Goal: Transaction & Acquisition: Purchase product/service

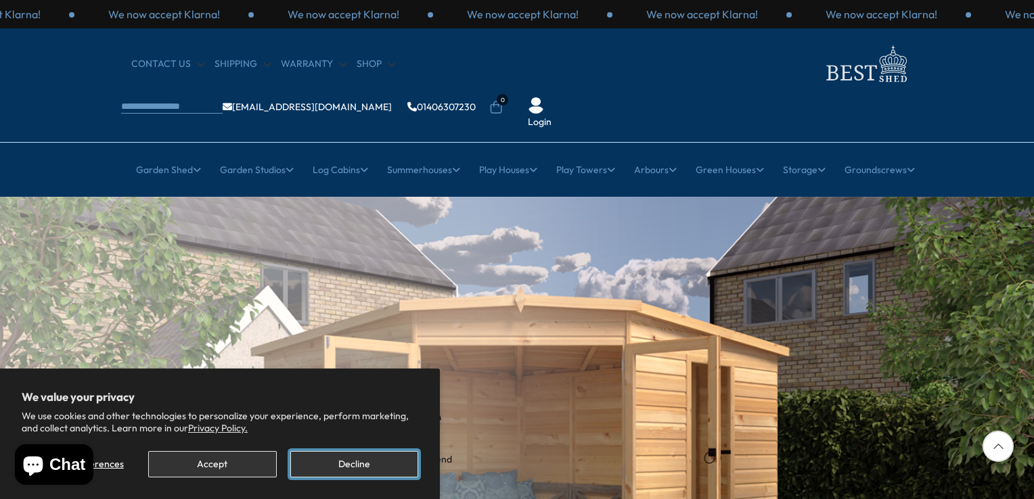
click at [333, 461] on button "Decline" at bounding box center [354, 464] width 128 height 26
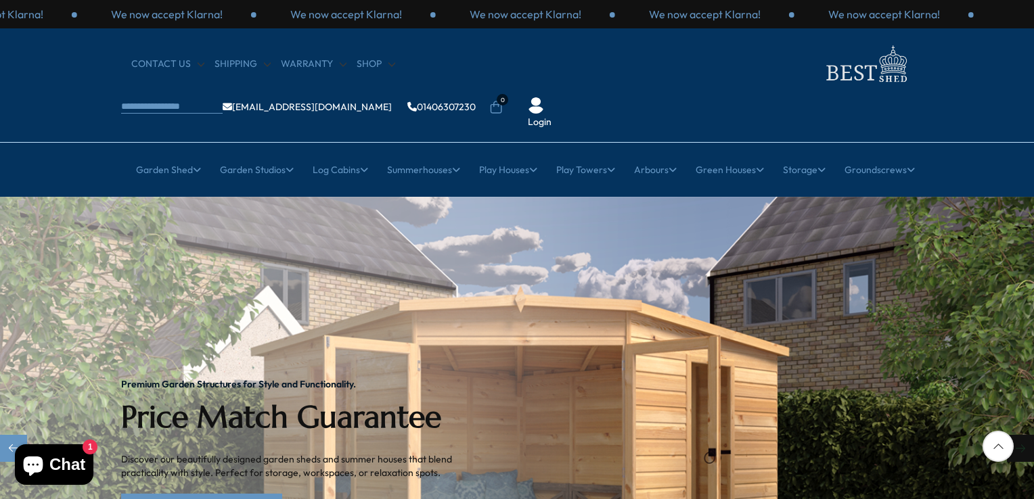
click at [1013, 435] on div "Next slide" at bounding box center [1020, 448] width 27 height 27
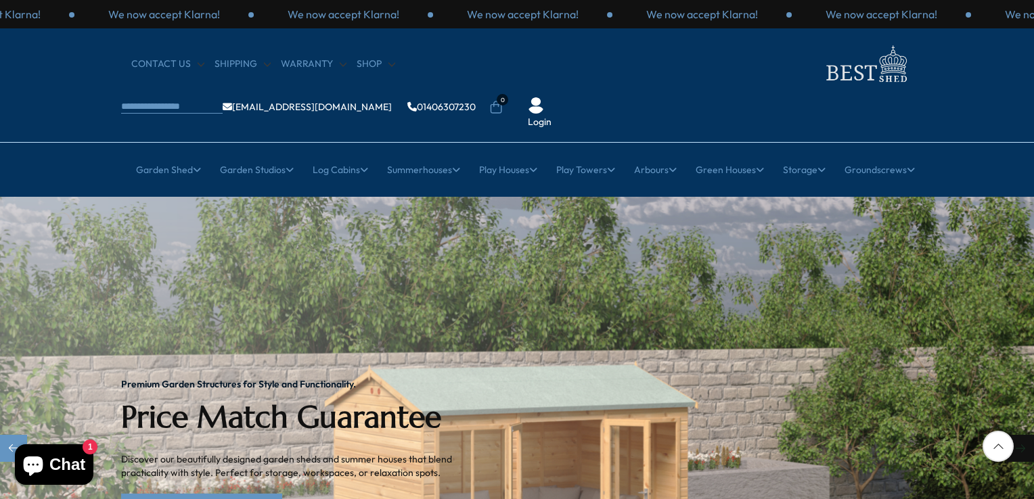
click at [1018, 435] on div "Next slide" at bounding box center [1020, 448] width 27 height 27
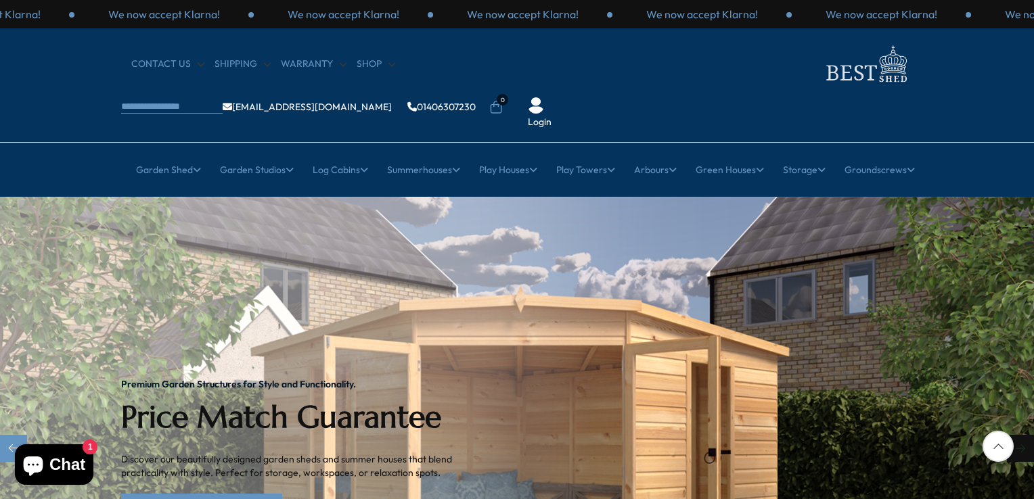
click at [1018, 435] on div "Next slide" at bounding box center [1020, 448] width 27 height 27
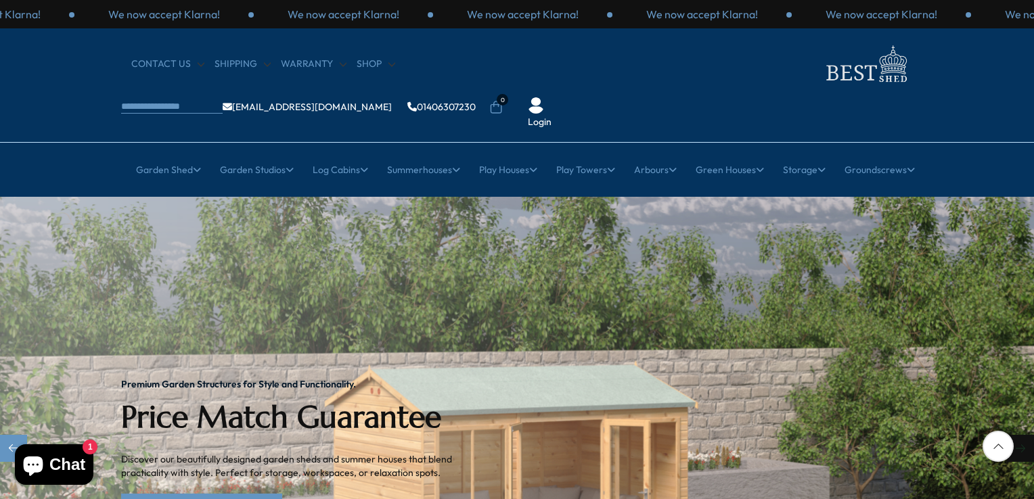
click at [1018, 435] on div "Next slide" at bounding box center [1020, 448] width 27 height 27
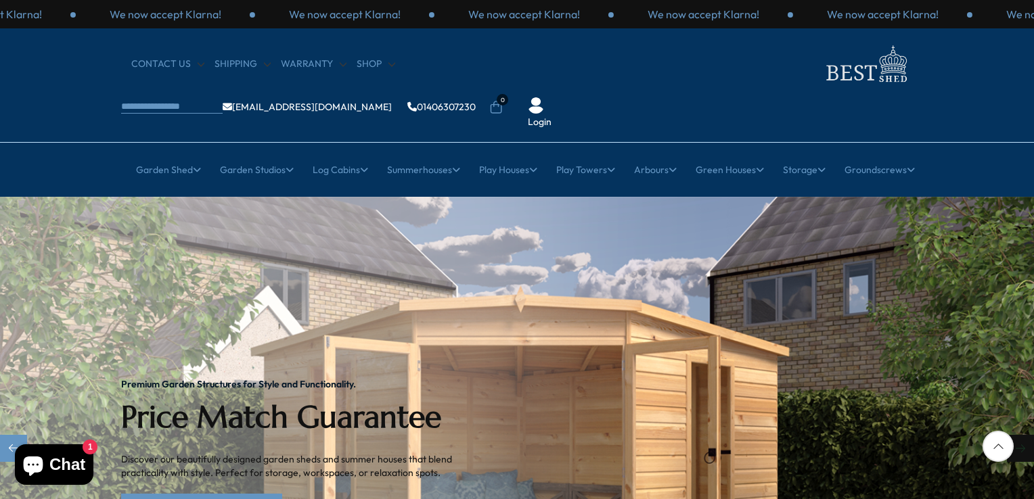
click at [1018, 435] on div "Next slide" at bounding box center [1020, 448] width 27 height 27
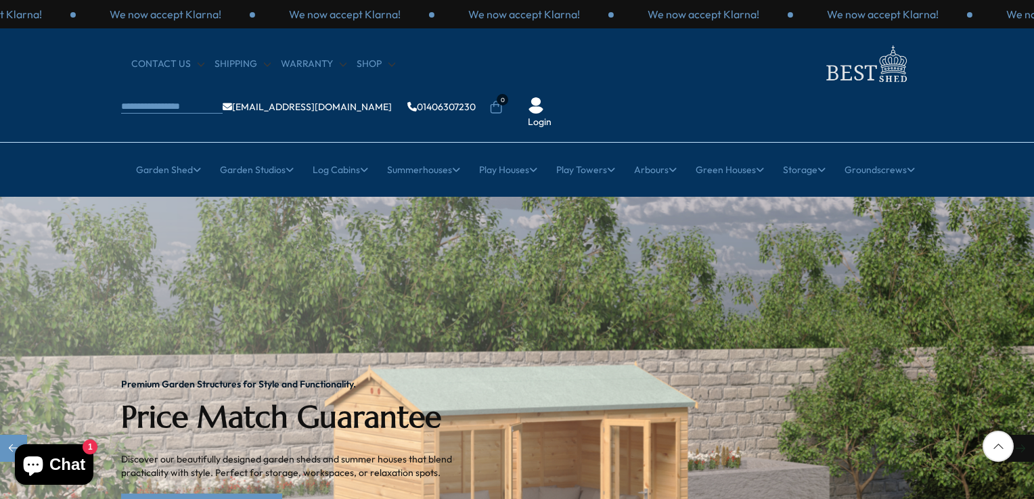
click at [1018, 435] on div "Next slide" at bounding box center [1020, 448] width 27 height 27
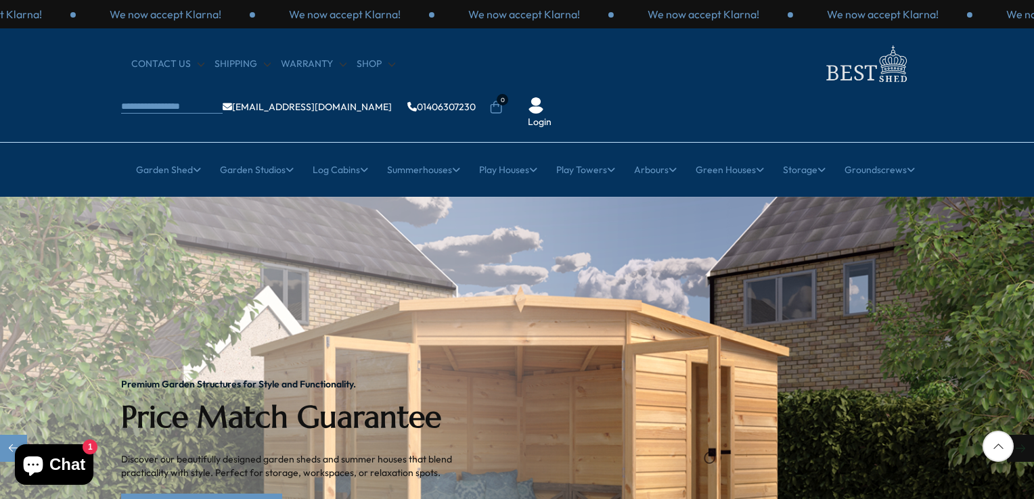
click at [1018, 435] on div "Next slide" at bounding box center [1020, 448] width 27 height 27
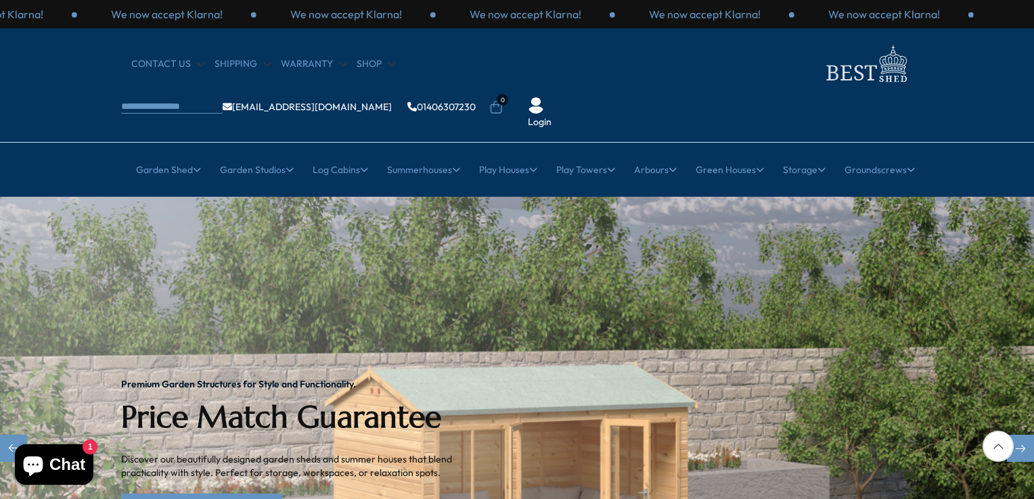
click at [783, 448] on img "2 / 2" at bounding box center [517, 449] width 1034 height 505
click at [1000, 448] on div at bounding box center [997, 446] width 31 height 31
click at [996, 445] on div at bounding box center [997, 446] width 31 height 31
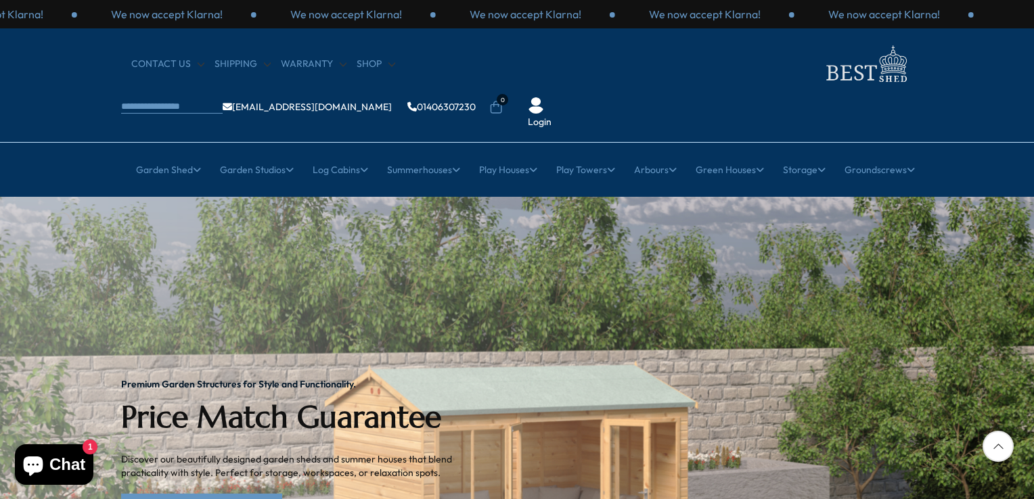
click at [996, 445] on div at bounding box center [997, 446] width 31 height 31
drag, startPoint x: 996, startPoint y: 445, endPoint x: 1022, endPoint y: 367, distance: 82.8
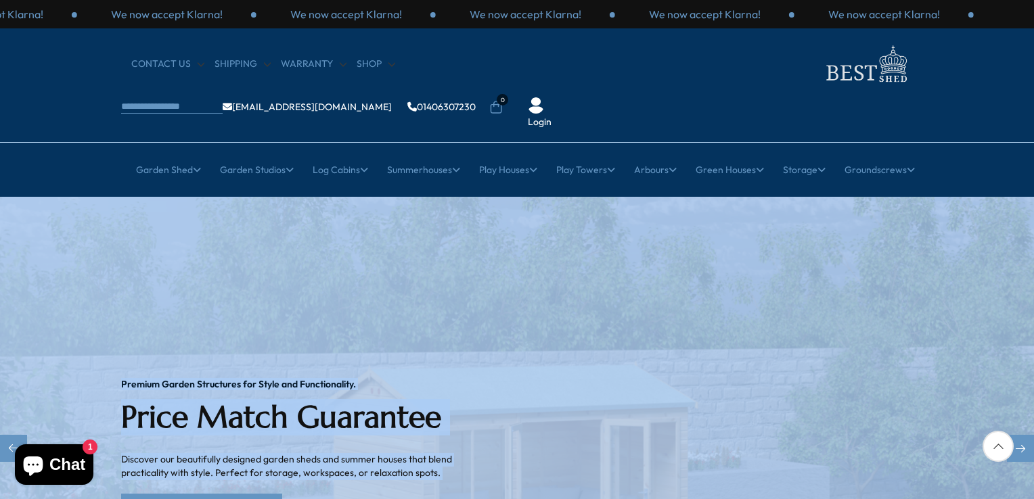
click at [1022, 367] on img "2 / 2" at bounding box center [517, 449] width 1034 height 505
click at [858, 310] on img "2 / 2" at bounding box center [517, 449] width 1034 height 505
click at [877, 266] on img "2 / 2" at bounding box center [517, 449] width 1034 height 505
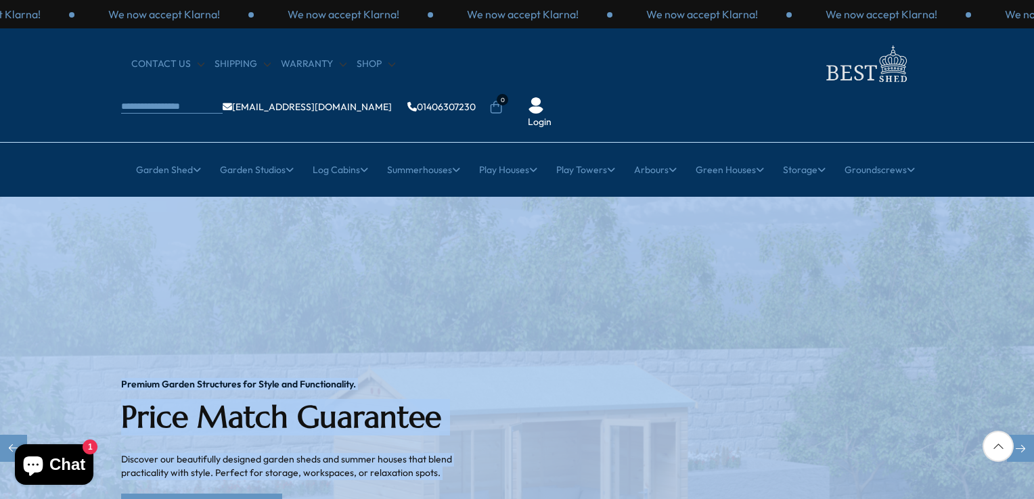
click at [877, 266] on img "2 / 2" at bounding box center [517, 449] width 1034 height 505
click at [904, 344] on img "2 / 2" at bounding box center [517, 449] width 1034 height 505
click at [934, 313] on img "2 / 2" at bounding box center [517, 449] width 1034 height 505
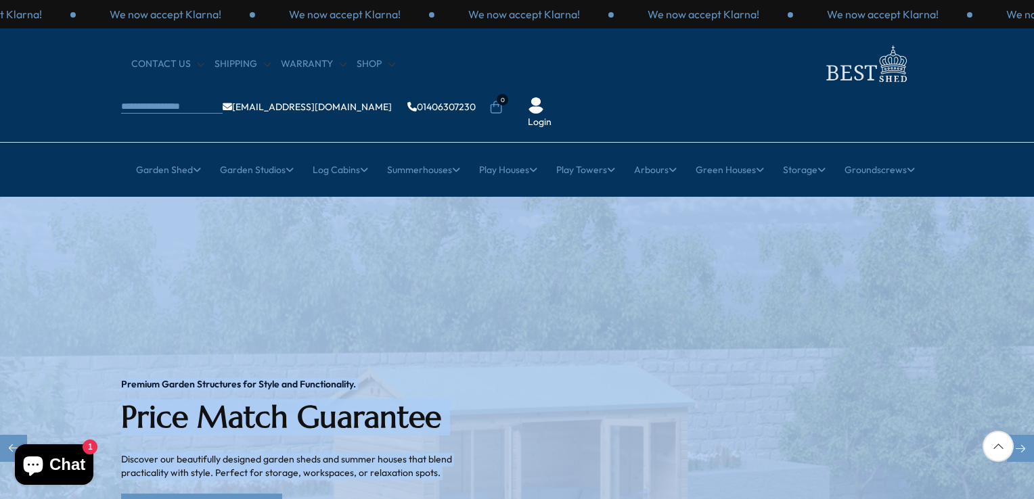
click at [934, 313] on img "2 / 2" at bounding box center [517, 449] width 1034 height 505
click at [1019, 435] on div "Next slide" at bounding box center [1020, 448] width 27 height 27
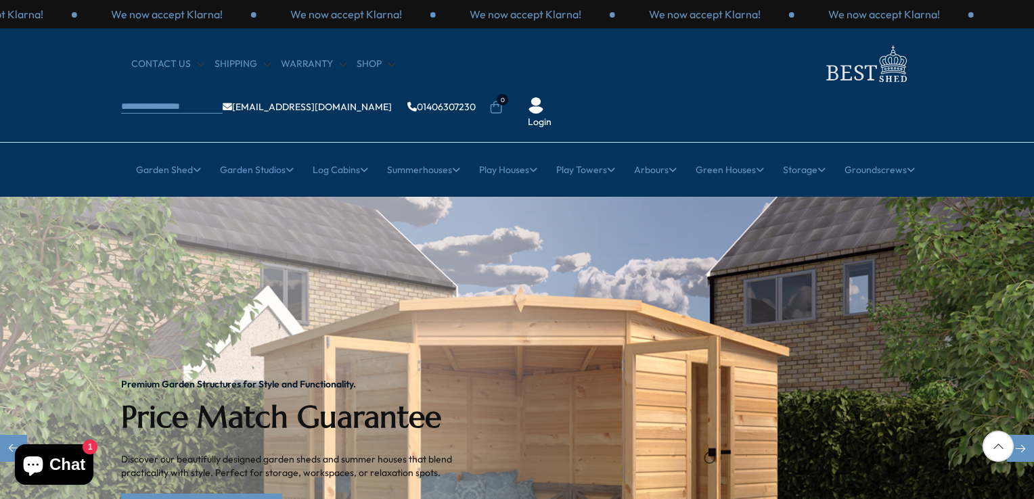
click at [1031, 483] on img "1 / 2" at bounding box center [517, 449] width 1034 height 505
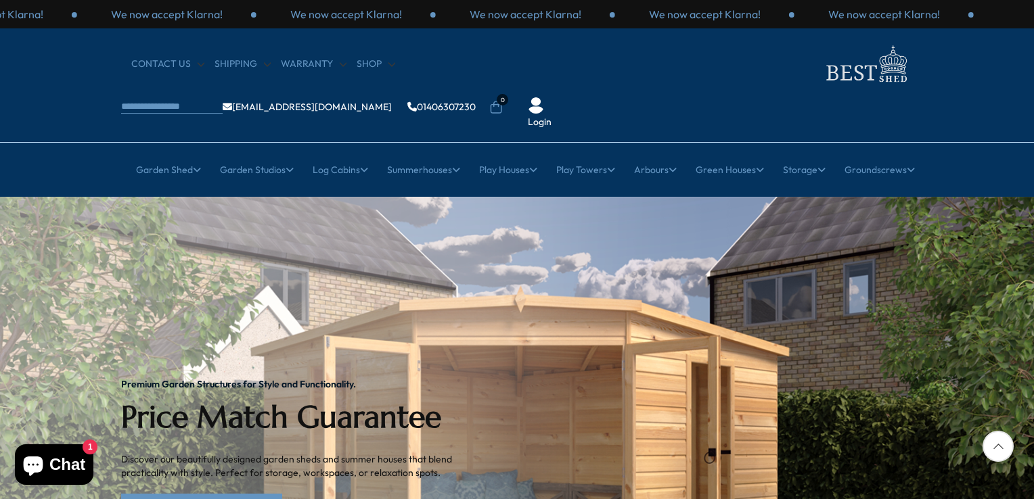
click at [1000, 453] on icon at bounding box center [997, 446] width 31 height 31
click at [996, 445] on div at bounding box center [997, 446] width 31 height 31
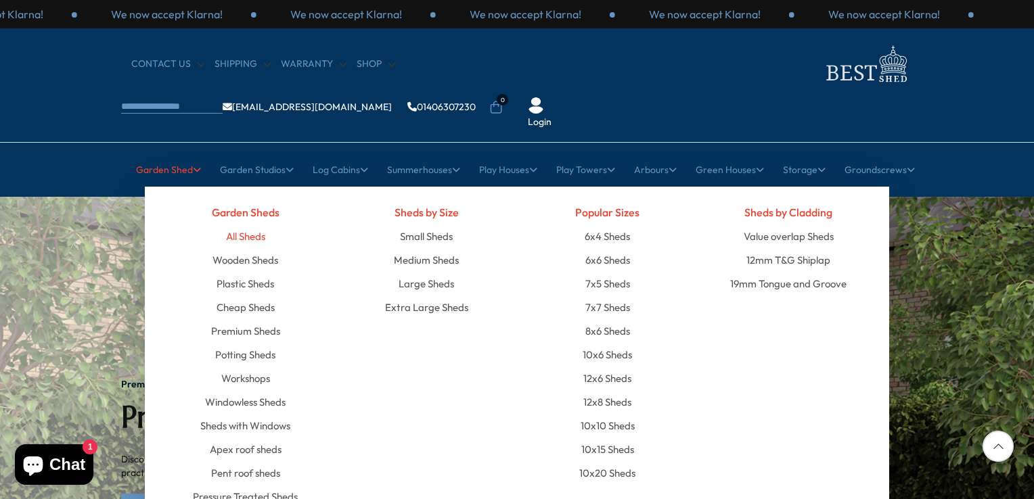
click at [253, 225] on link "All Sheds" at bounding box center [245, 237] width 39 height 24
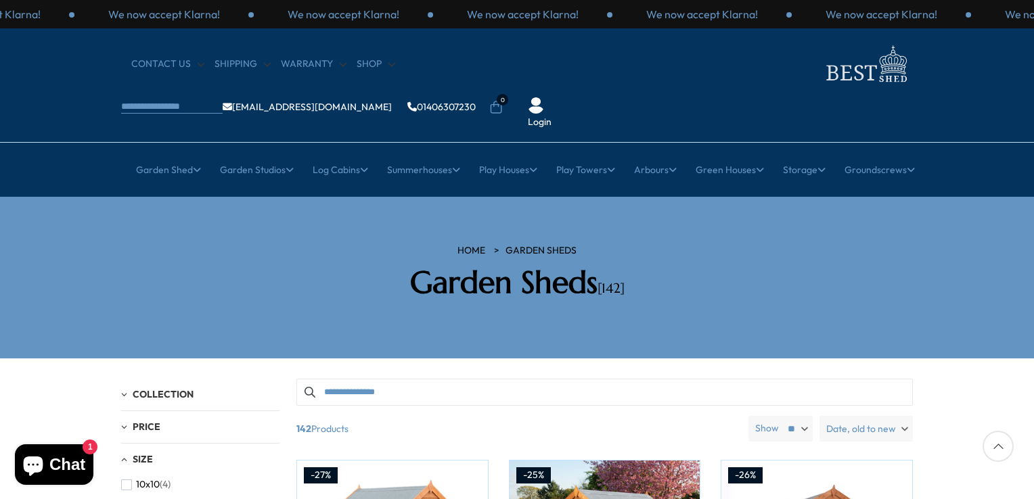
click at [1031, 218] on section "HOME Garden Sheds Garden Sheds [142]" at bounding box center [517, 278] width 1034 height 162
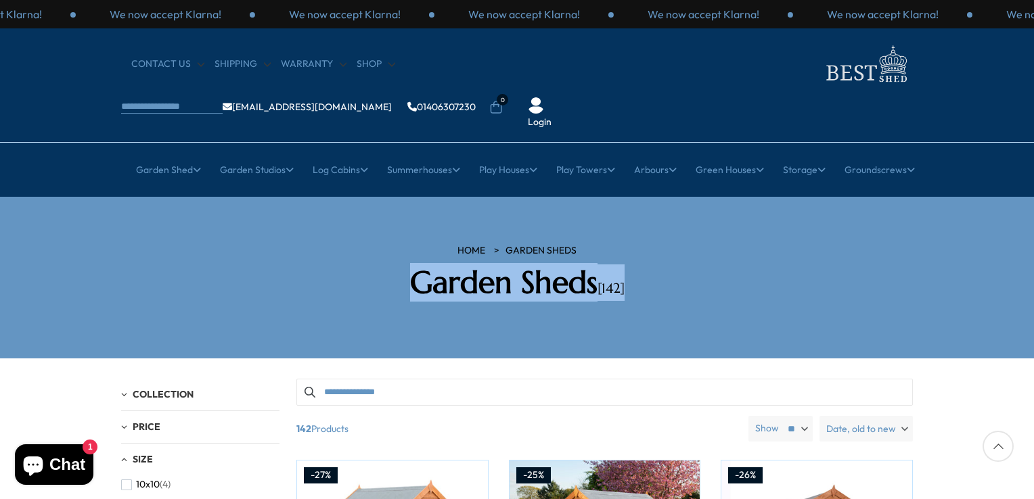
click at [1031, 218] on section "HOME Garden Sheds Garden Sheds [142]" at bounding box center [517, 278] width 1034 height 162
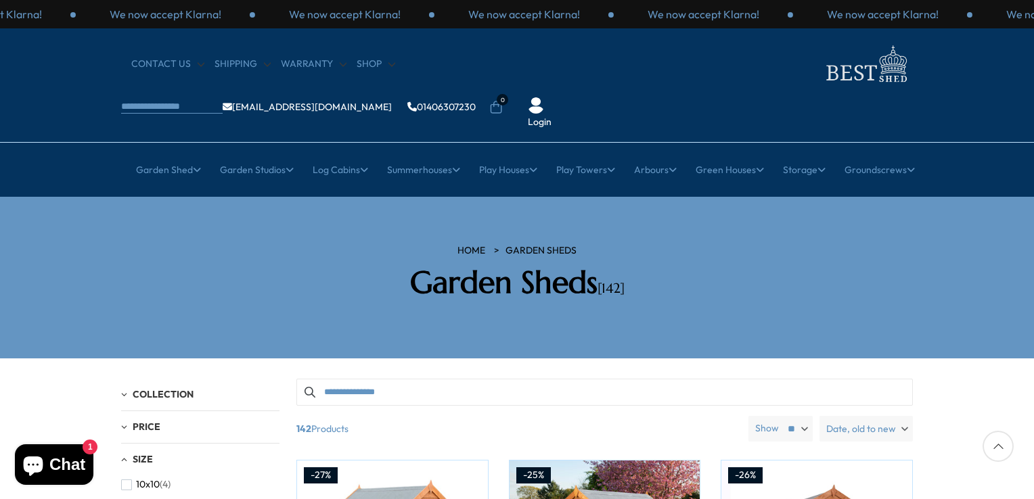
click at [993, 447] on div at bounding box center [997, 446] width 31 height 31
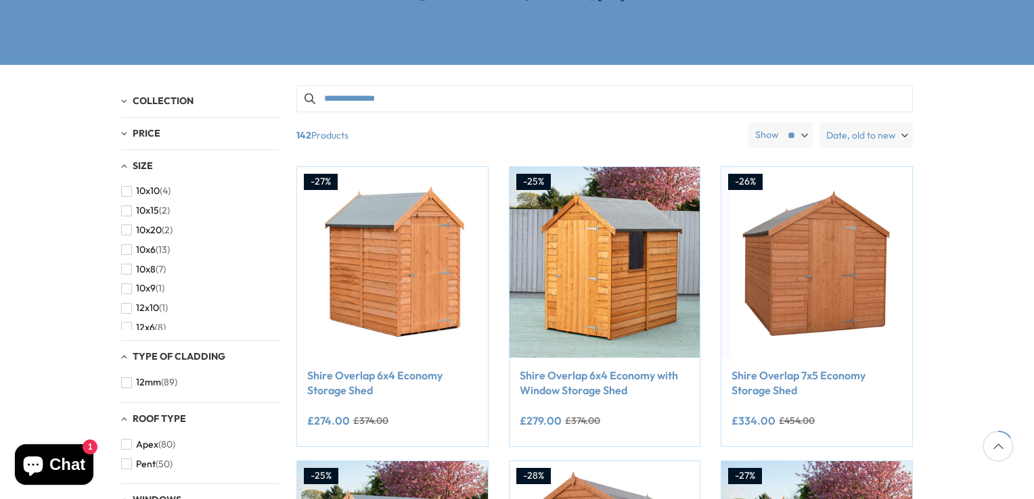
drag, startPoint x: 993, startPoint y: 447, endPoint x: 1026, endPoint y: 494, distance: 57.2
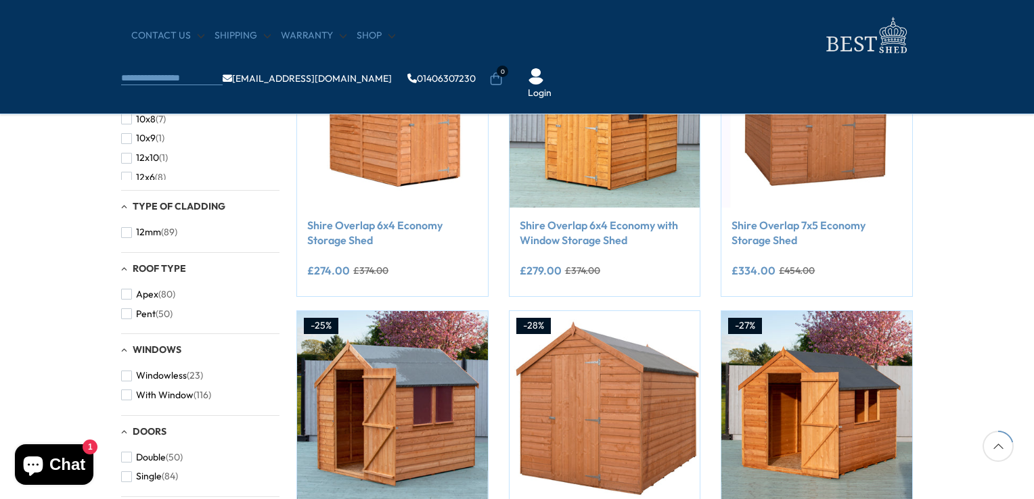
click at [998, 451] on div at bounding box center [997, 446] width 31 height 31
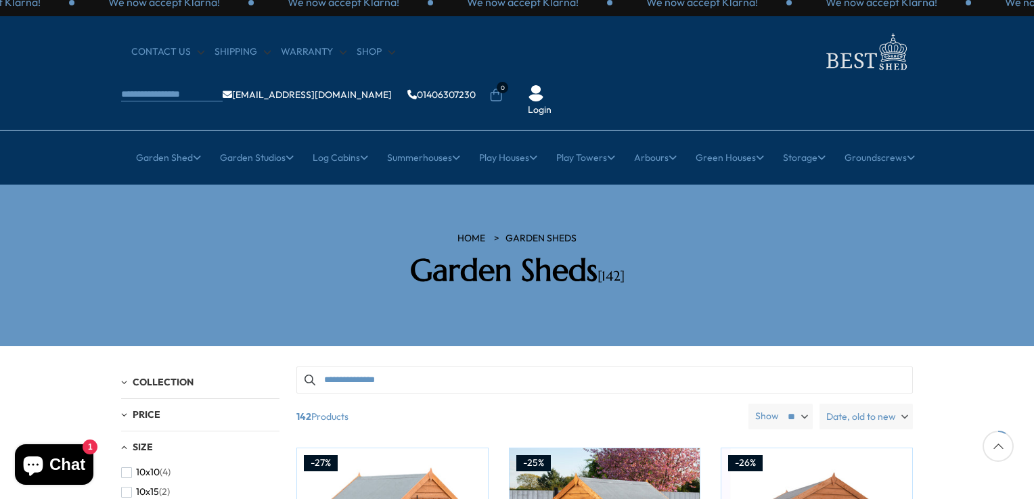
scroll to position [0, 0]
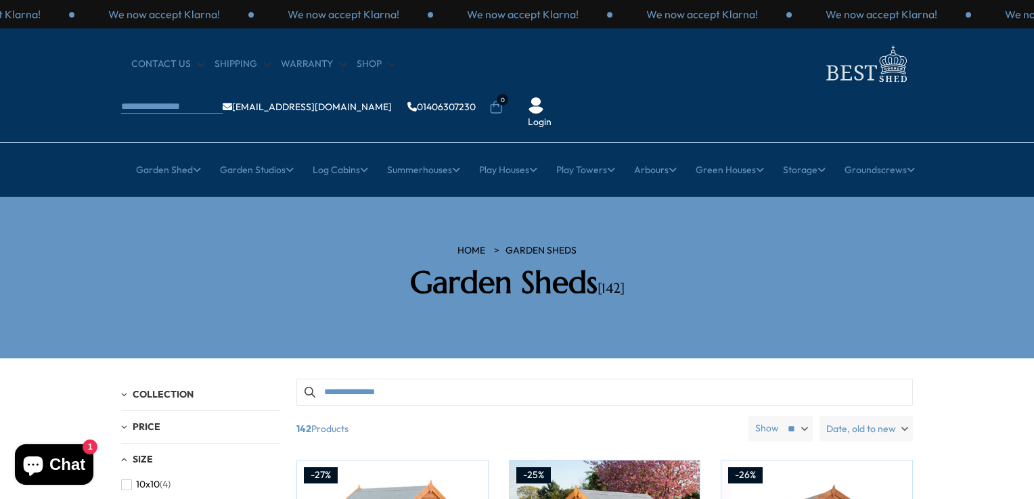
drag, startPoint x: 1027, startPoint y: 476, endPoint x: 1034, endPoint y: 418, distance: 57.9
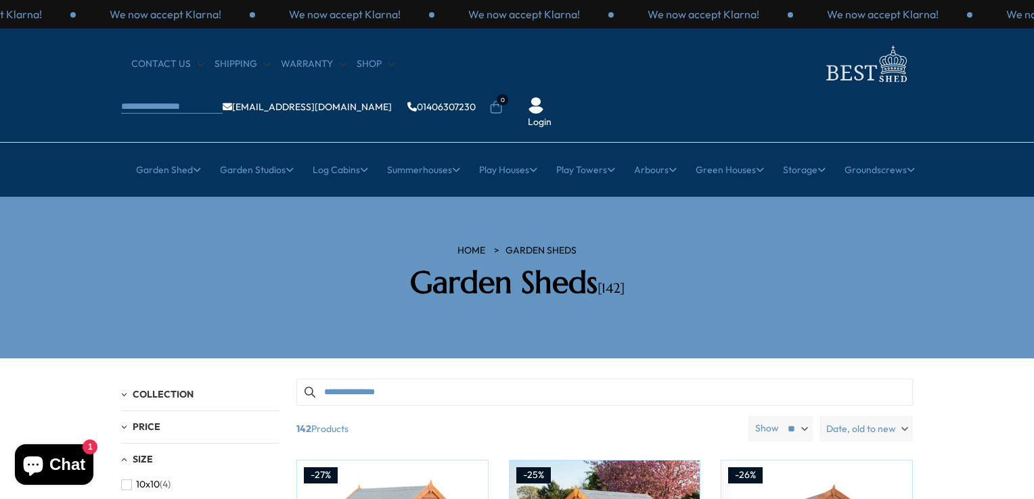
drag, startPoint x: 1023, startPoint y: 428, endPoint x: 1029, endPoint y: 486, distance: 57.8
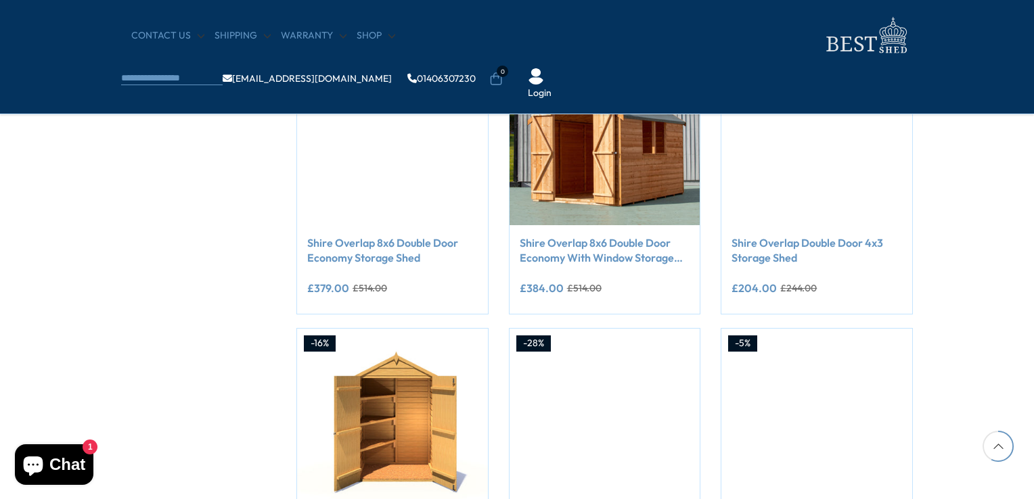
scroll to position [920, 0]
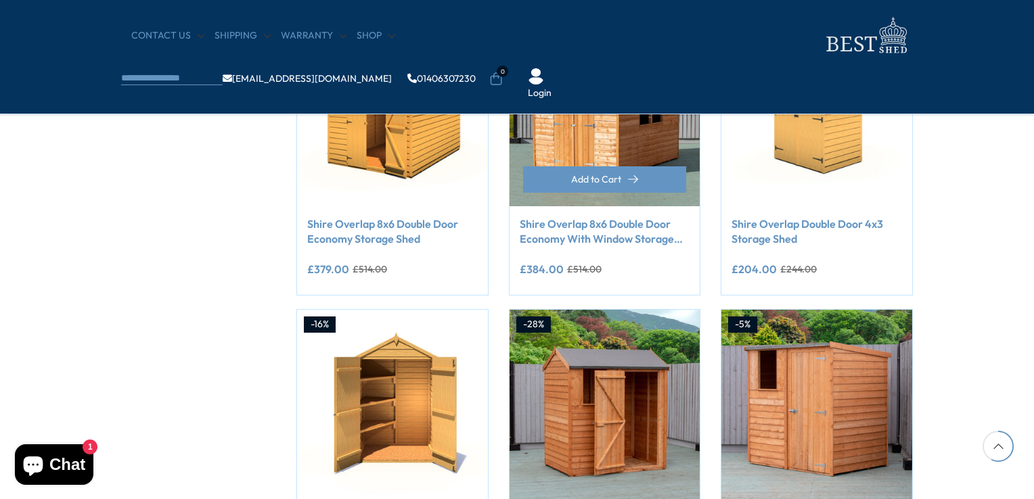
click at [614, 152] on img at bounding box center [604, 111] width 191 height 191
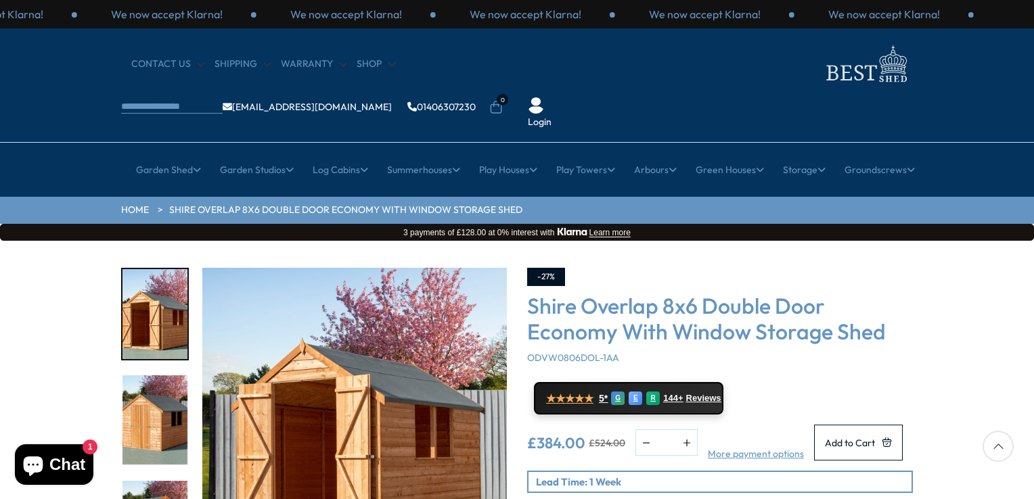
click at [1026, 323] on div "Click To Expand Click To Expand Click To Expand Click To Expand Click To Expand…" at bounding box center [517, 445] width 1034 height 409
click at [1001, 453] on icon at bounding box center [997, 446] width 31 height 31
click at [988, 443] on icon at bounding box center [997, 446] width 31 height 31
click at [995, 442] on div at bounding box center [997, 446] width 31 height 31
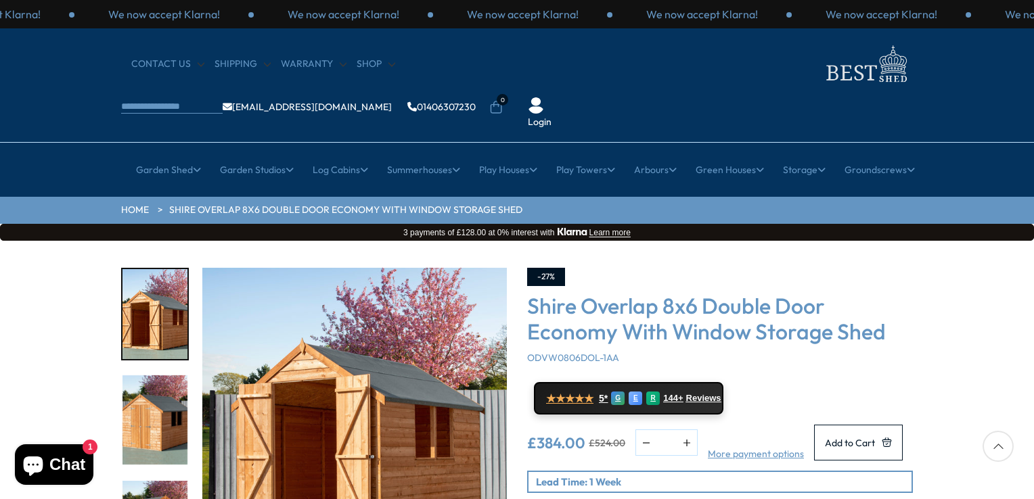
click at [1026, 364] on div "Click To Expand Click To Expand Click To Expand Click To Expand Click To Expand…" at bounding box center [517, 445] width 1034 height 409
click at [1026, 319] on div "Click To Expand Click To Expand Click To Expand Click To Expand Click To Expand…" at bounding box center [517, 445] width 1034 height 409
drag, startPoint x: 1029, startPoint y: 451, endPoint x: 1017, endPoint y: 342, distance: 109.5
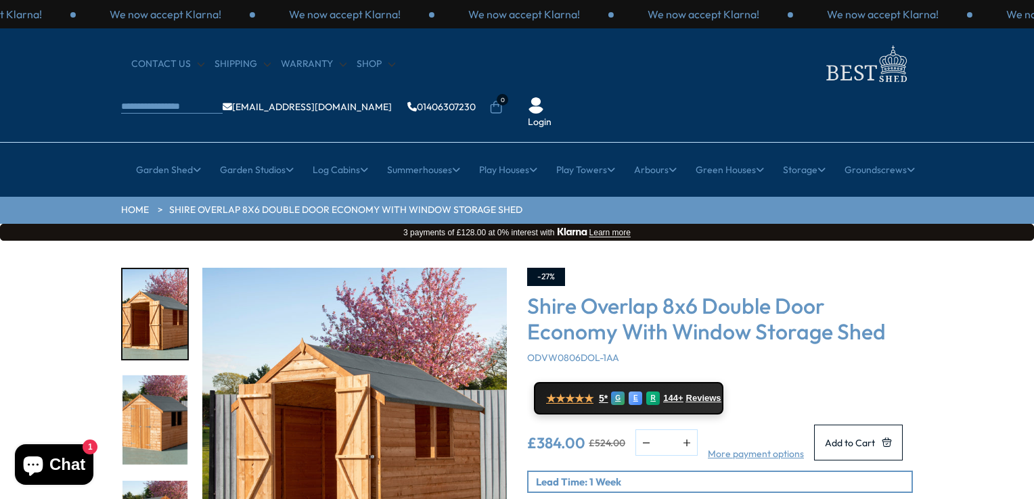
click at [1017, 342] on div "Click To Expand Click To Expand Click To Expand Click To Expand Click To Expand…" at bounding box center [517, 445] width 1034 height 409
click at [1023, 296] on div "Click To Expand Click To Expand Click To Expand Click To Expand Click To Expand…" at bounding box center [517, 445] width 1034 height 409
